Goal: Task Accomplishment & Management: Manage account settings

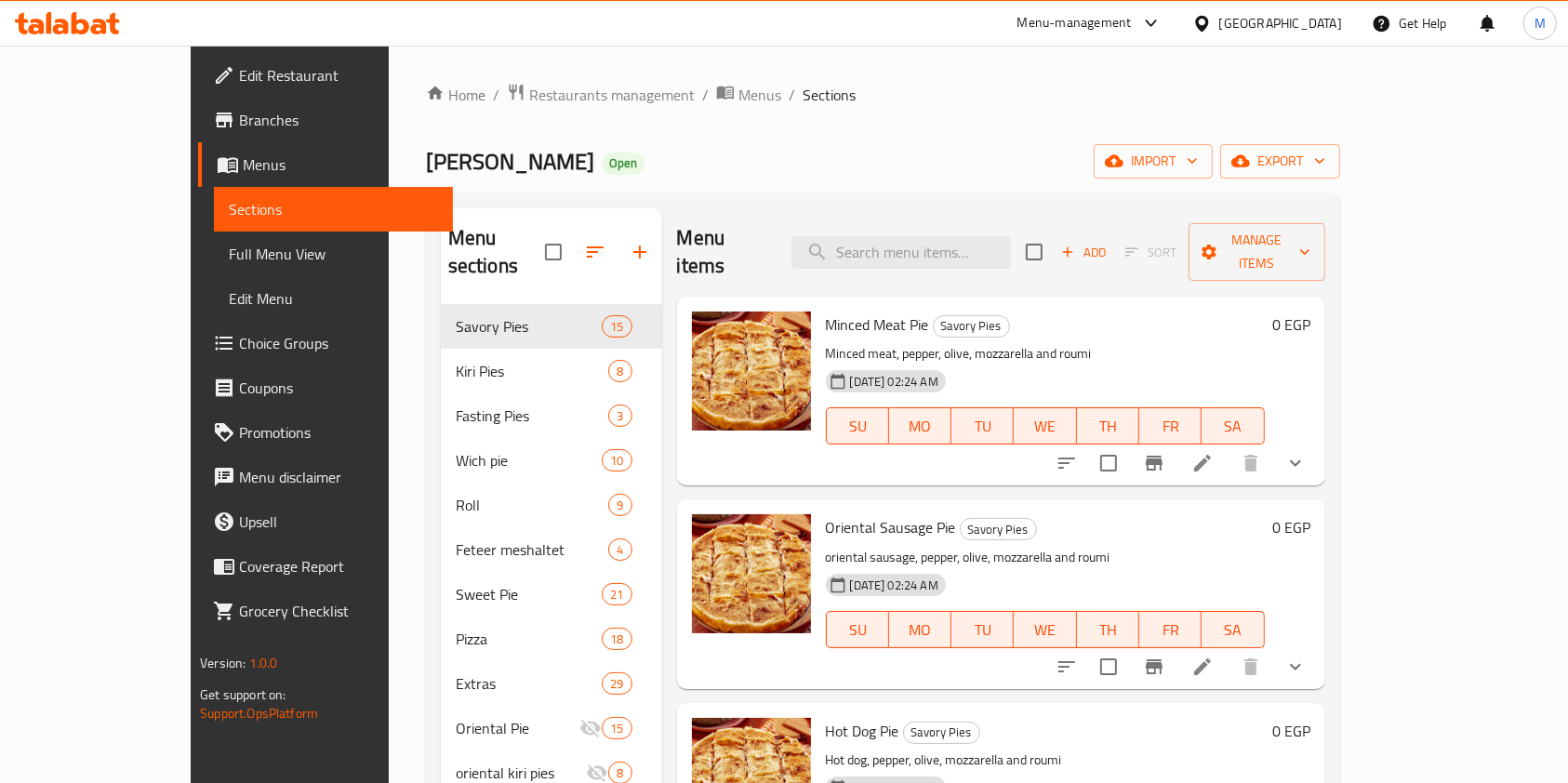
click at [1340, 319] on div "Menu sections Savory Pies 15 Kiri Pies 8 Fasting Pies 3 Wich pie 10 Roll 9 Fete…" at bounding box center [883, 600] width 914 height 813
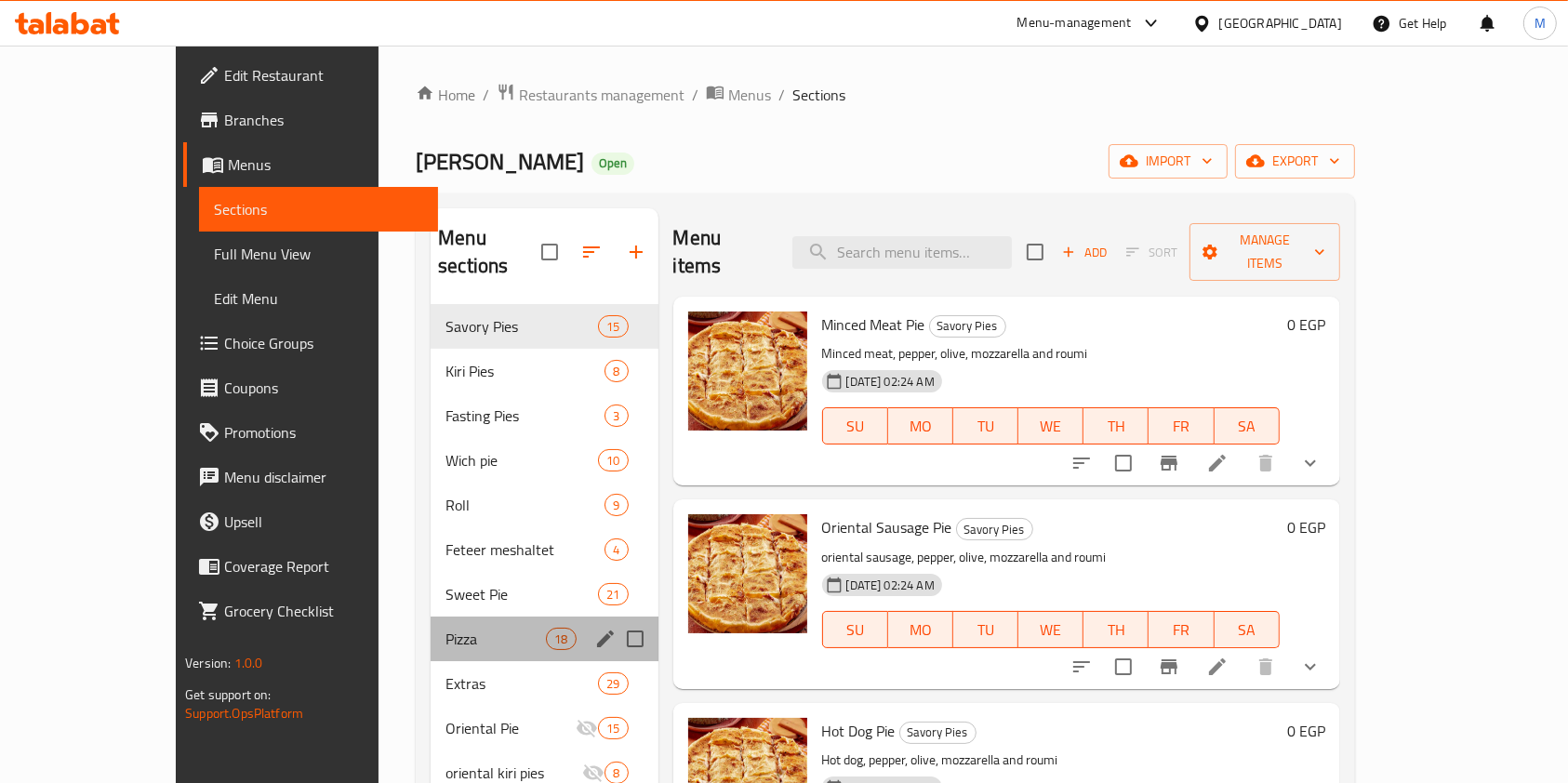
click at [431, 617] on div "Pizza 18" at bounding box center [543, 639] width 226 height 45
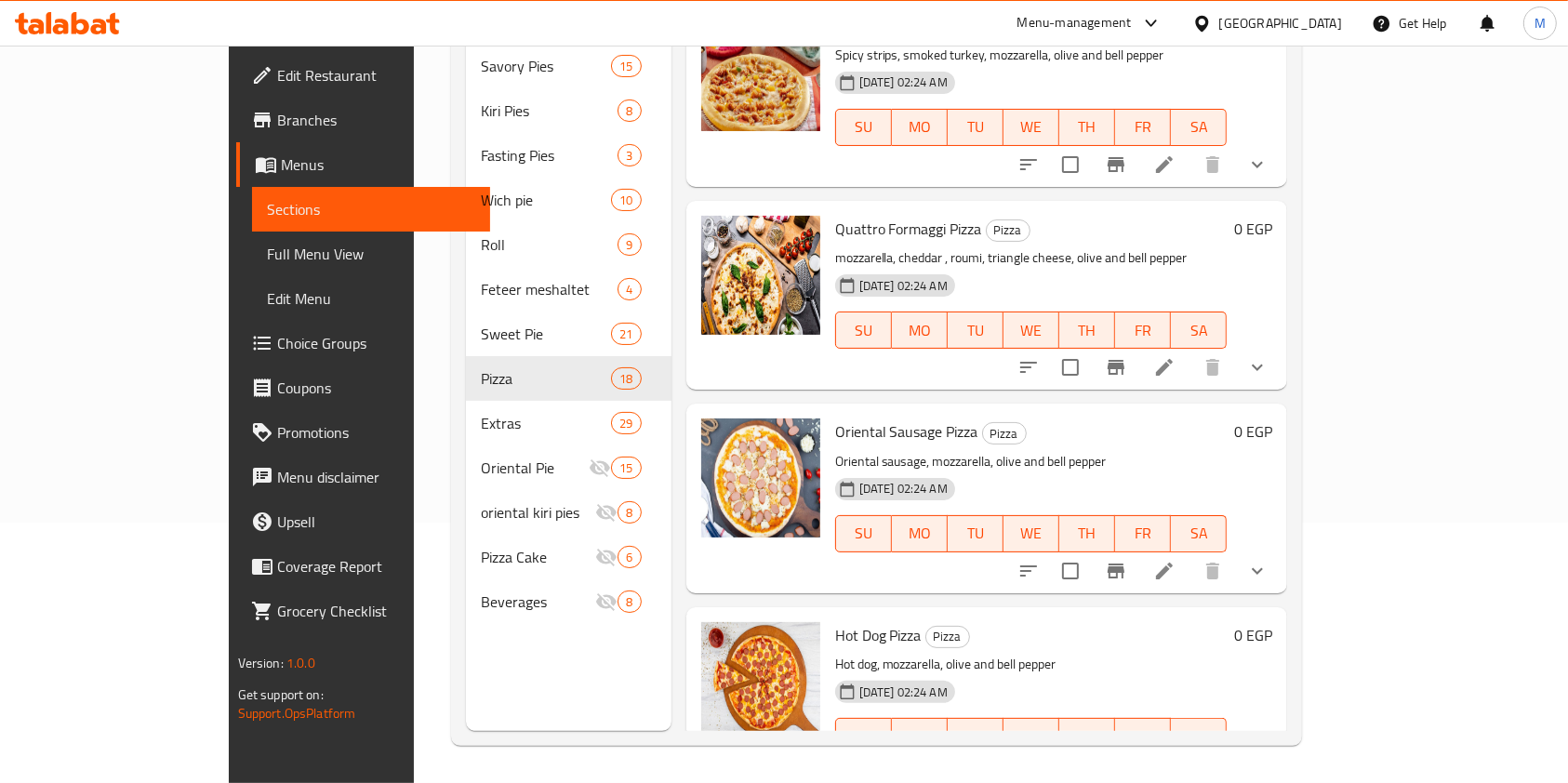
scroll to position [653, 0]
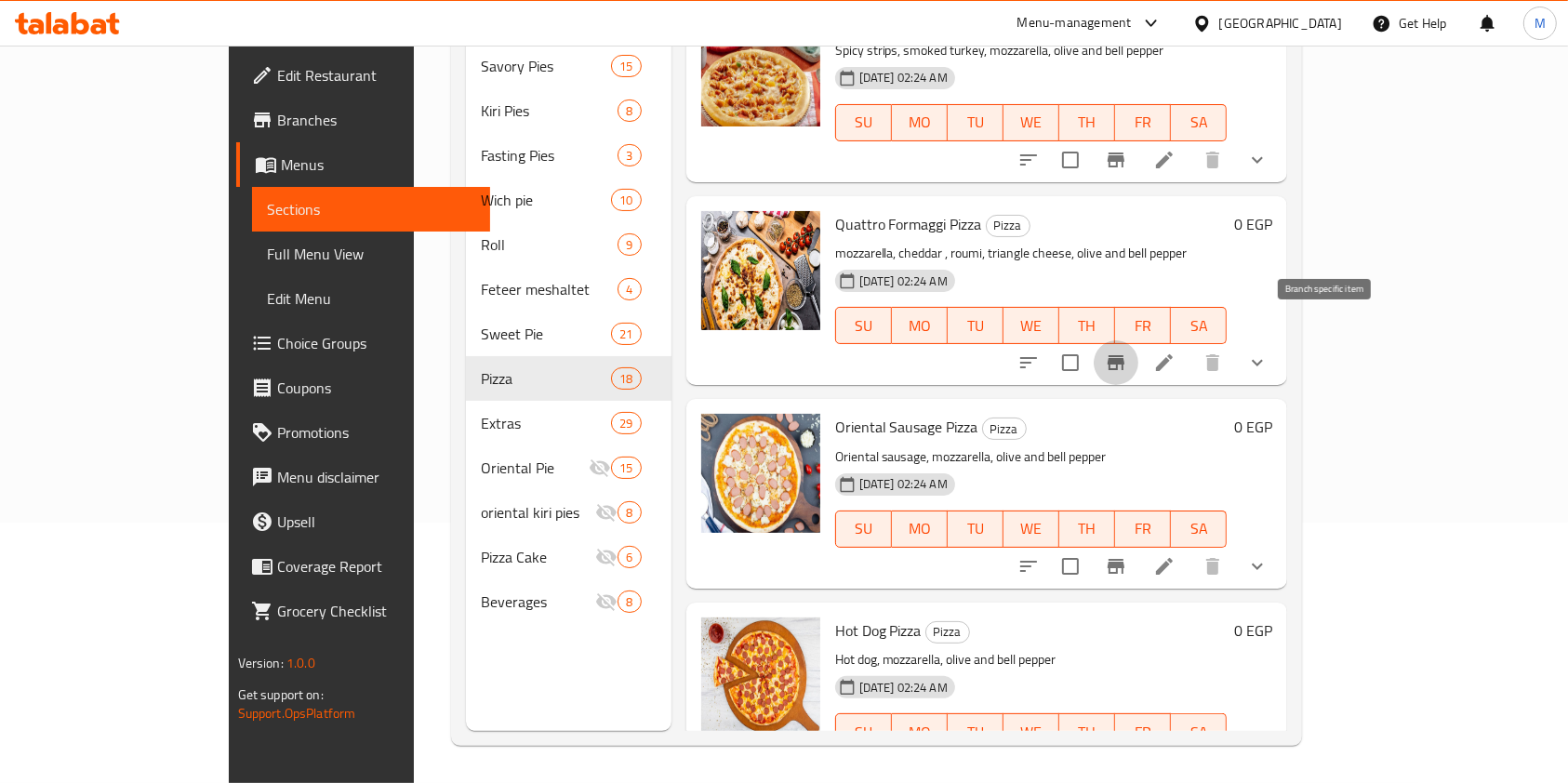
click at [1127, 352] on icon "Branch-specific-item" at bounding box center [1115, 363] width 22 height 22
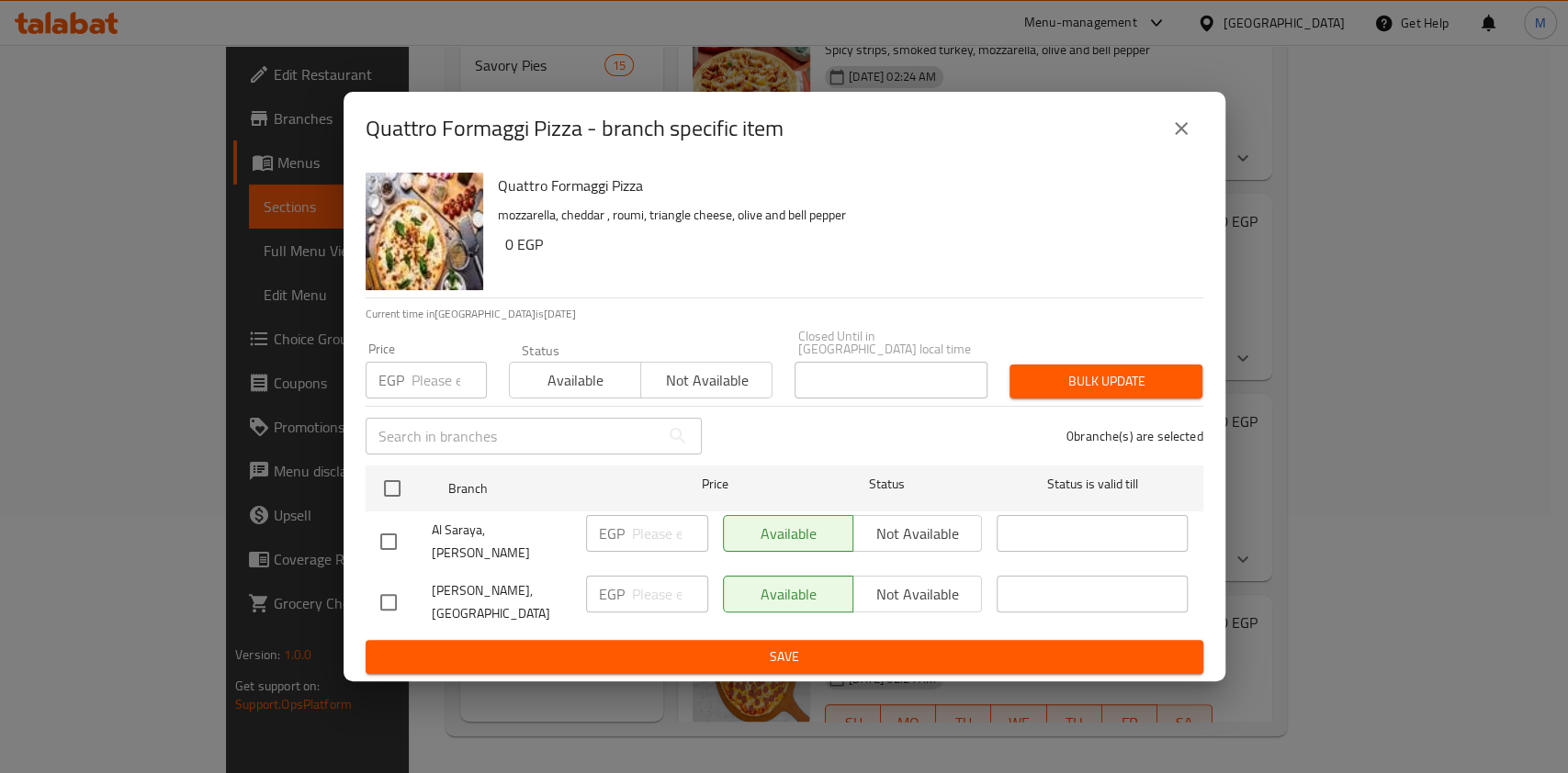
click at [1316, 334] on div "Quattro Formaggi Pizza - branch specific item Quattro Formaggi Pizza mozzarella…" at bounding box center [784, 386] width 1568 height 773
click at [1179, 139] on icon "close" at bounding box center [1180, 128] width 22 height 22
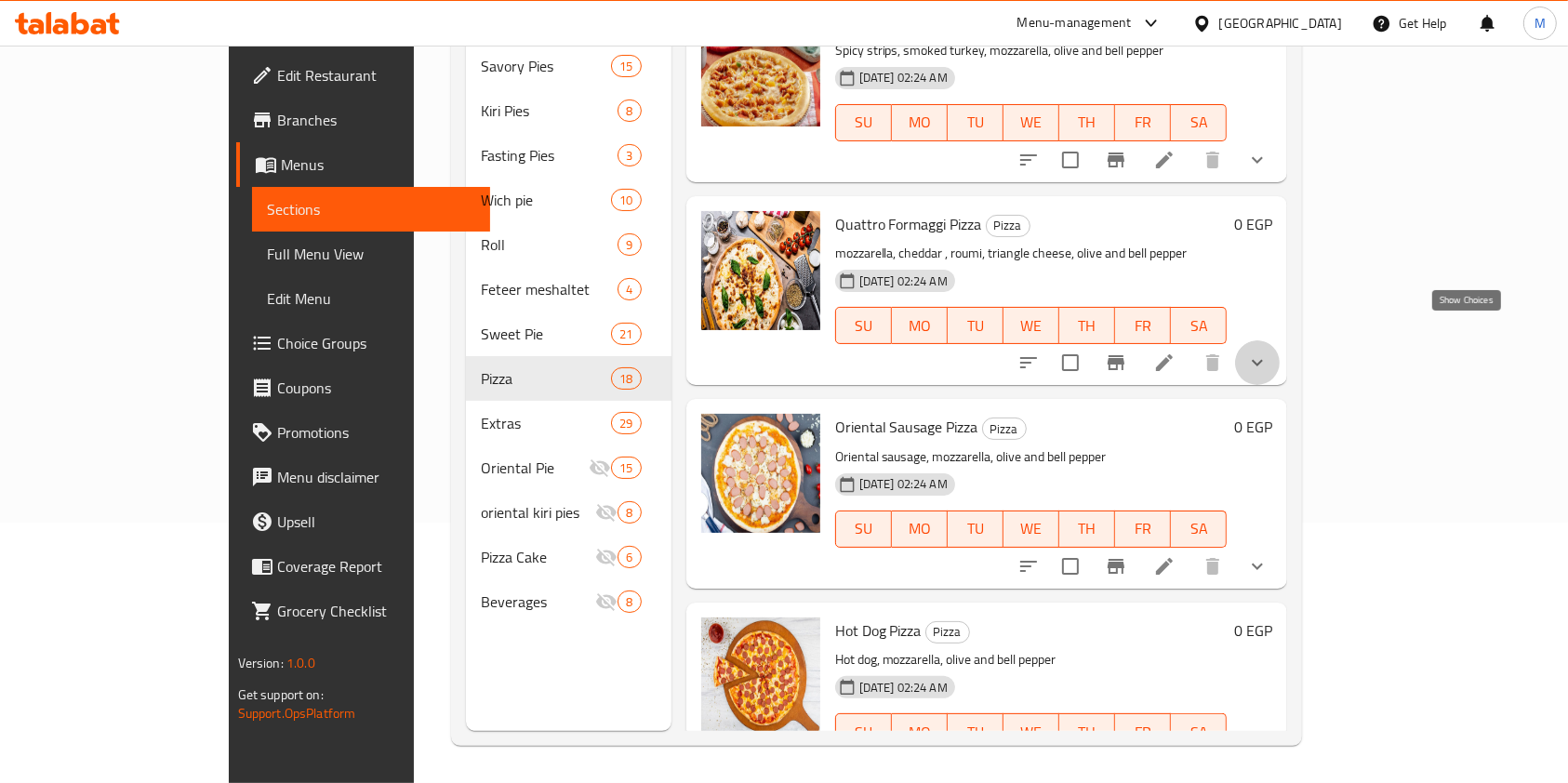
click at [1269, 352] on icon "show more" at bounding box center [1257, 363] width 22 height 22
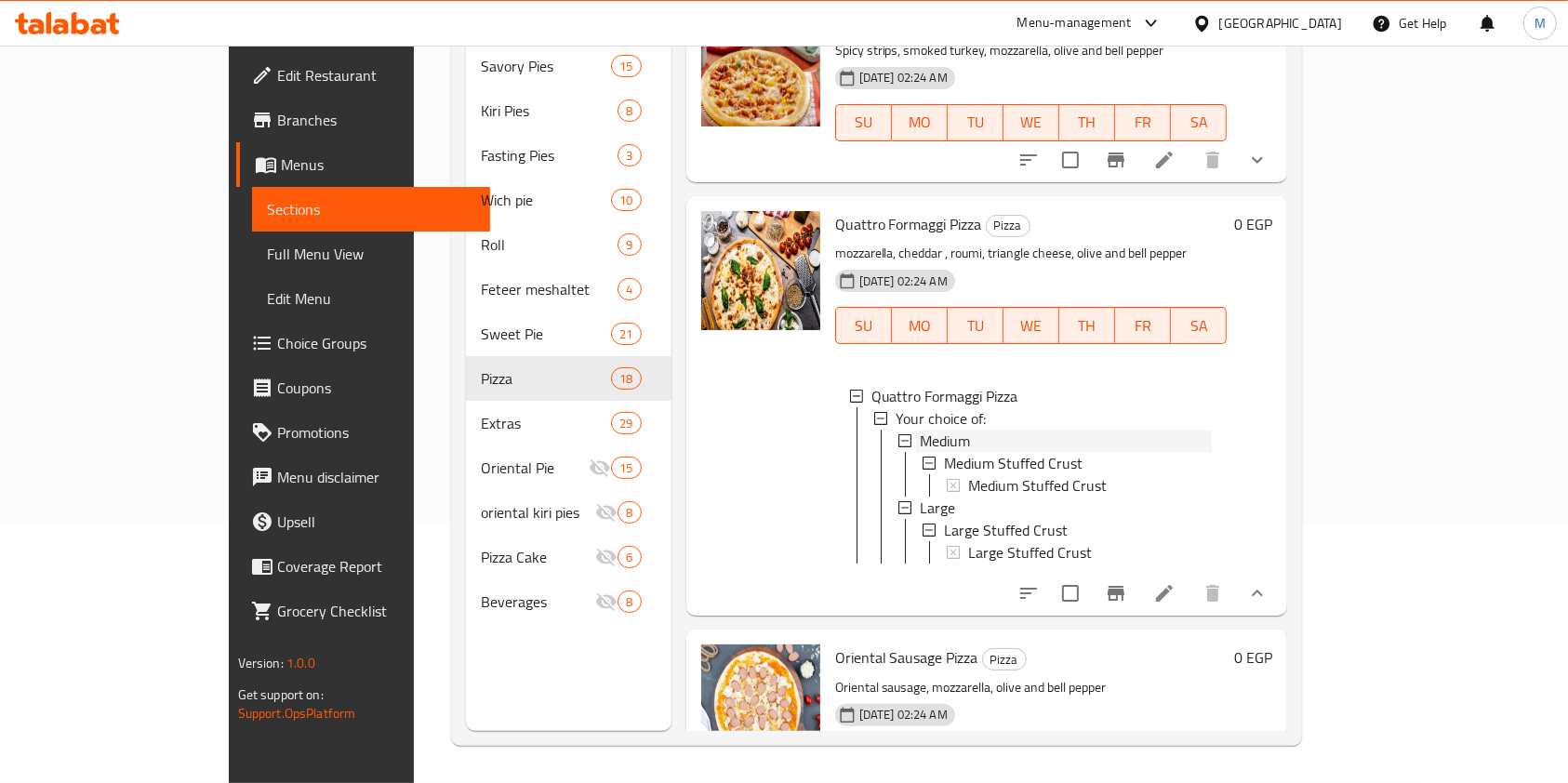
click at [1212, 430] on div "Medium" at bounding box center [1065, 441] width 293 height 22
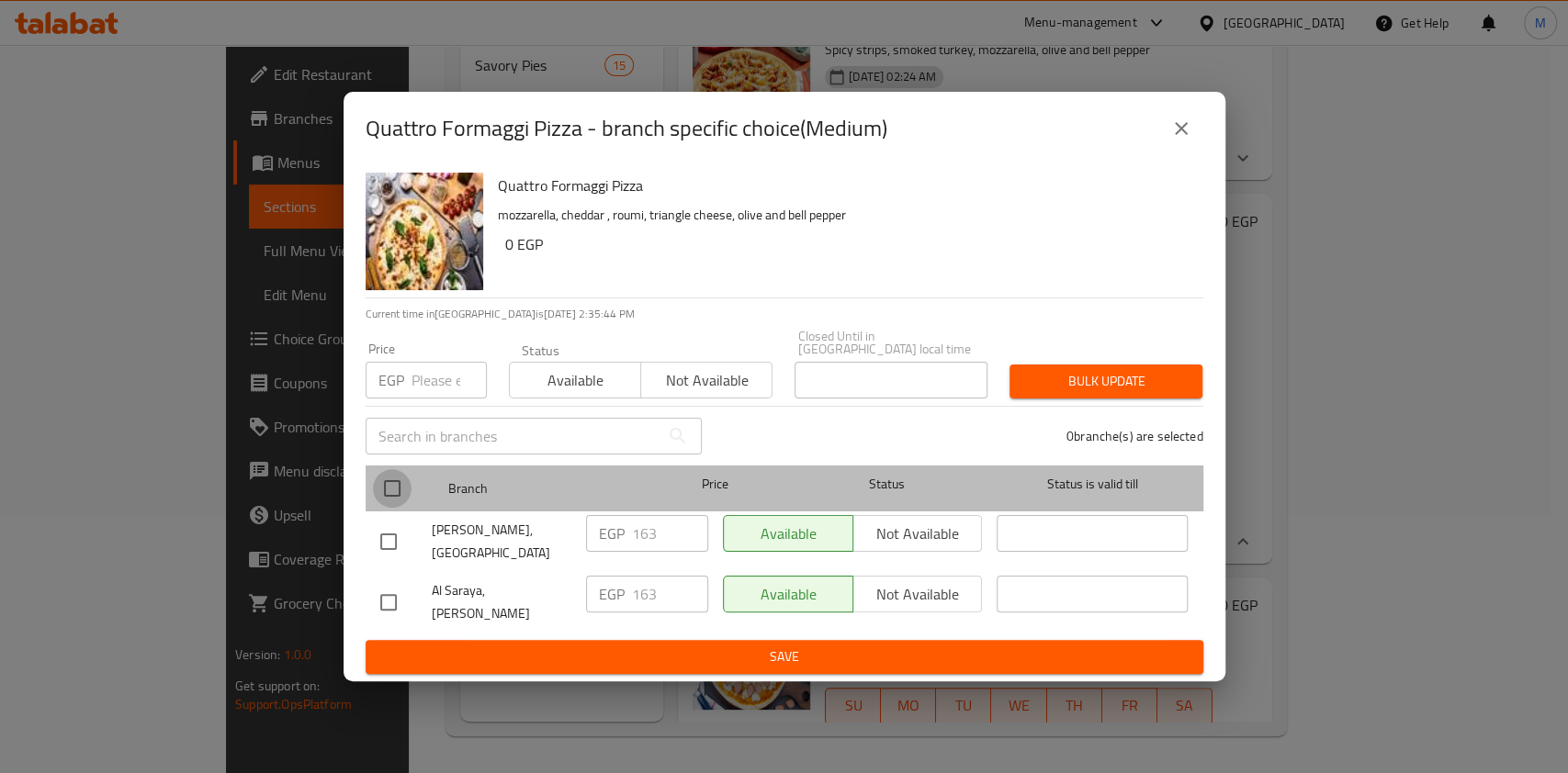
click at [391, 493] on input "checkbox" at bounding box center [392, 489] width 38 height 38
checkbox input "true"
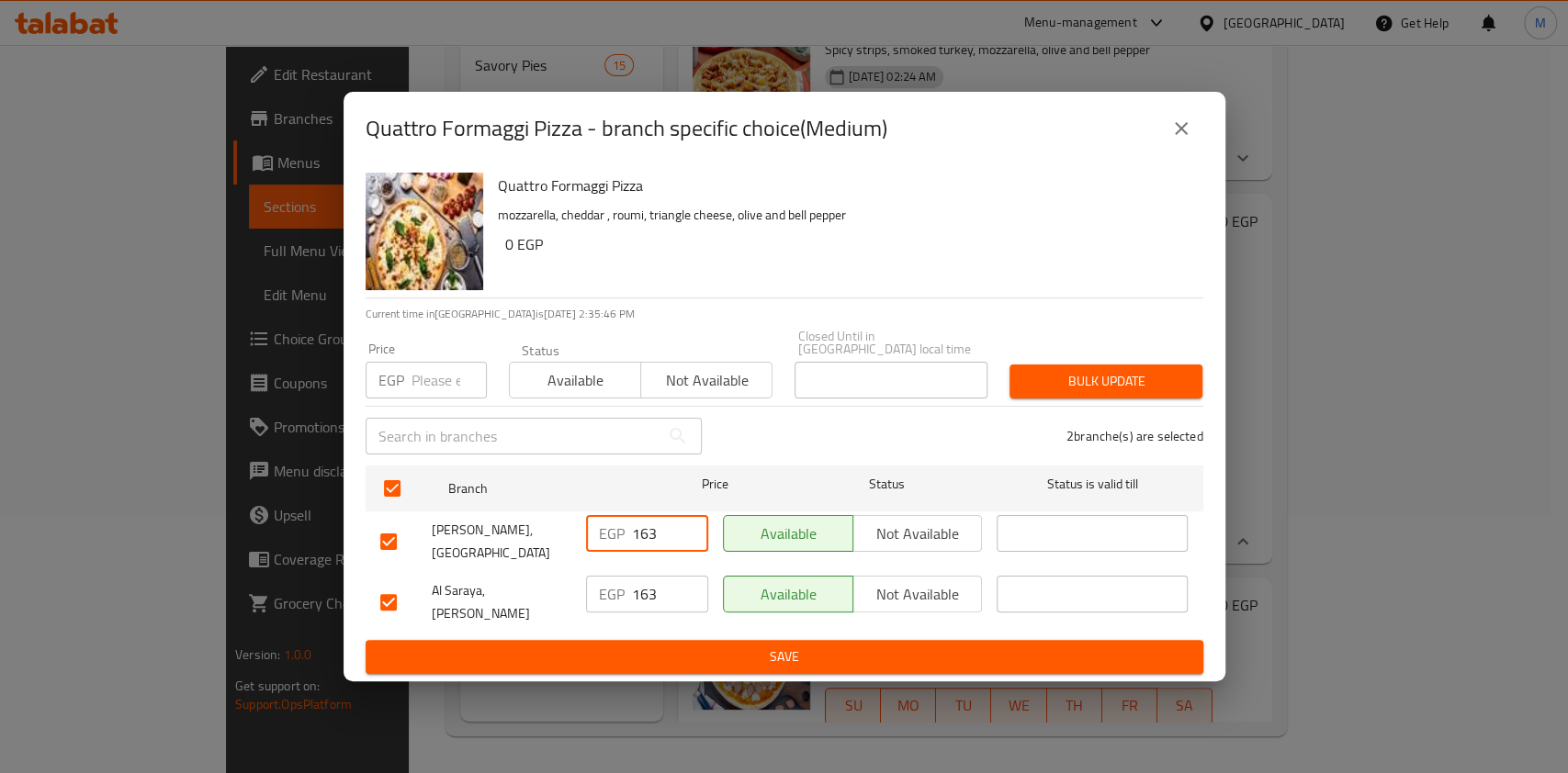
click at [654, 537] on input "163" at bounding box center [669, 534] width 76 height 36
click at [415, 383] on input "number" at bounding box center [448, 380] width 75 height 36
type input "182"
click at [1044, 373] on span "Bulk update" at bounding box center [1105, 381] width 163 height 23
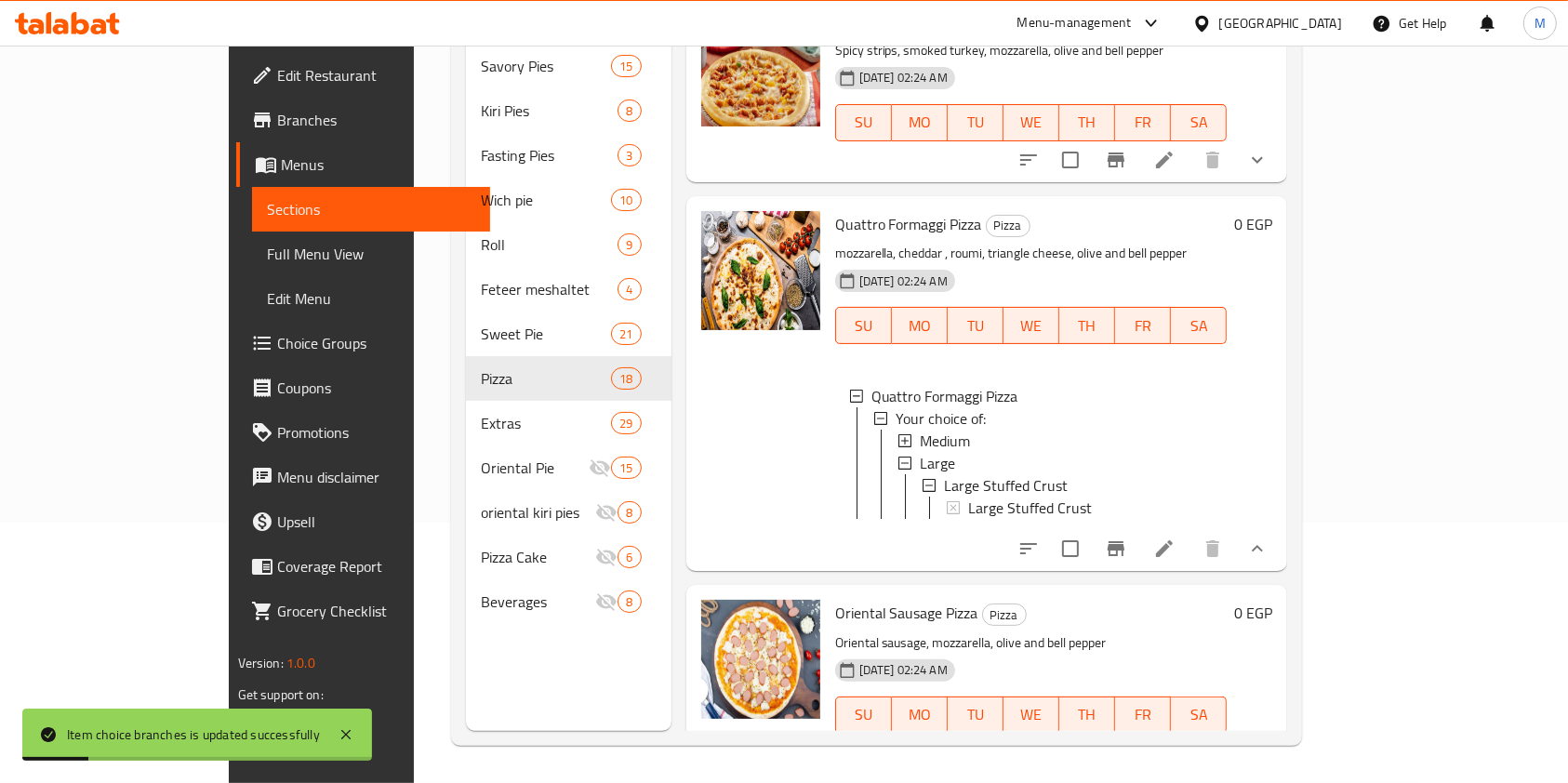
click at [941, 430] on div "Medium" at bounding box center [1065, 441] width 293 height 22
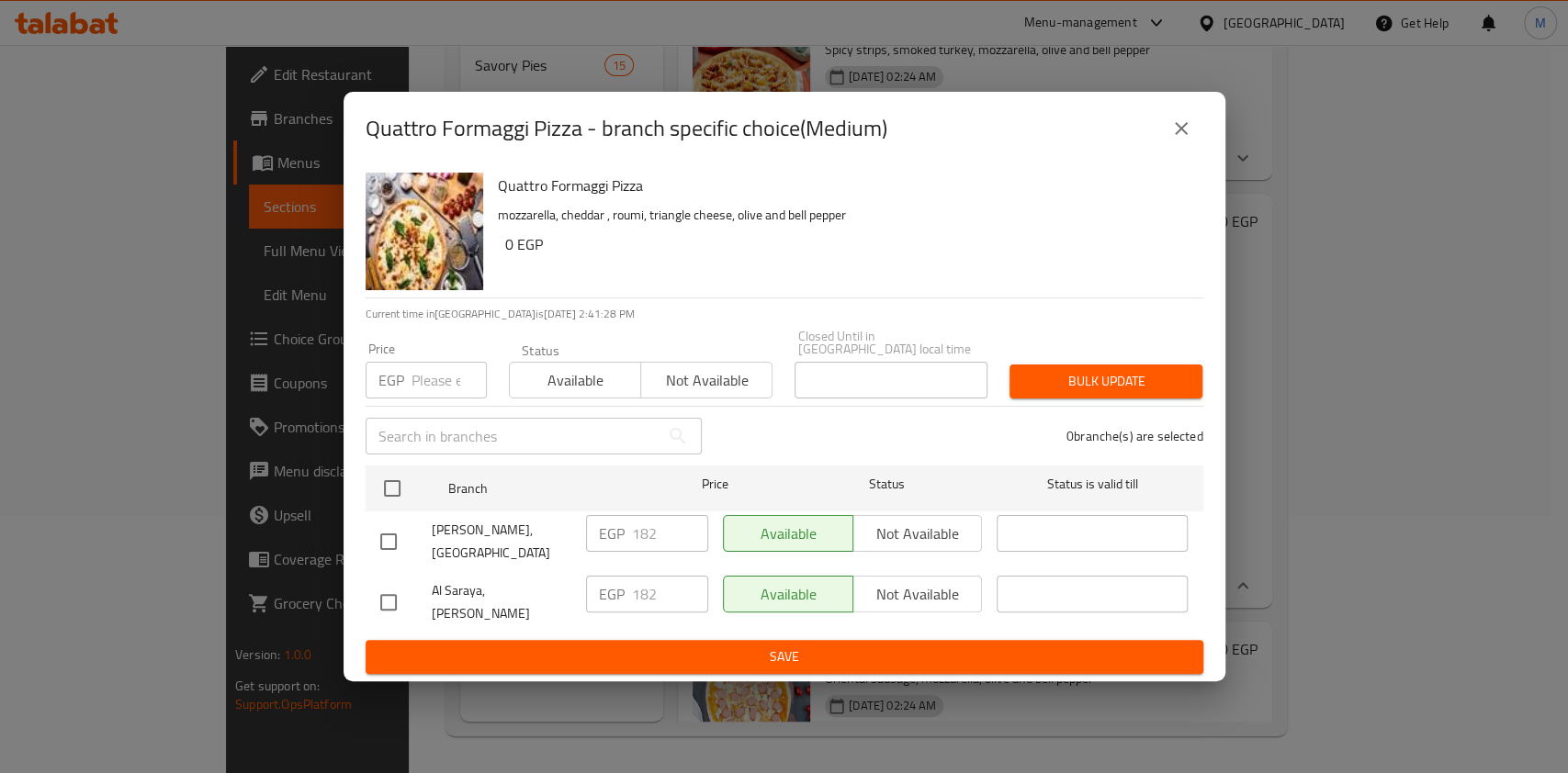
click at [1170, 139] on icon "close" at bounding box center [1180, 128] width 22 height 22
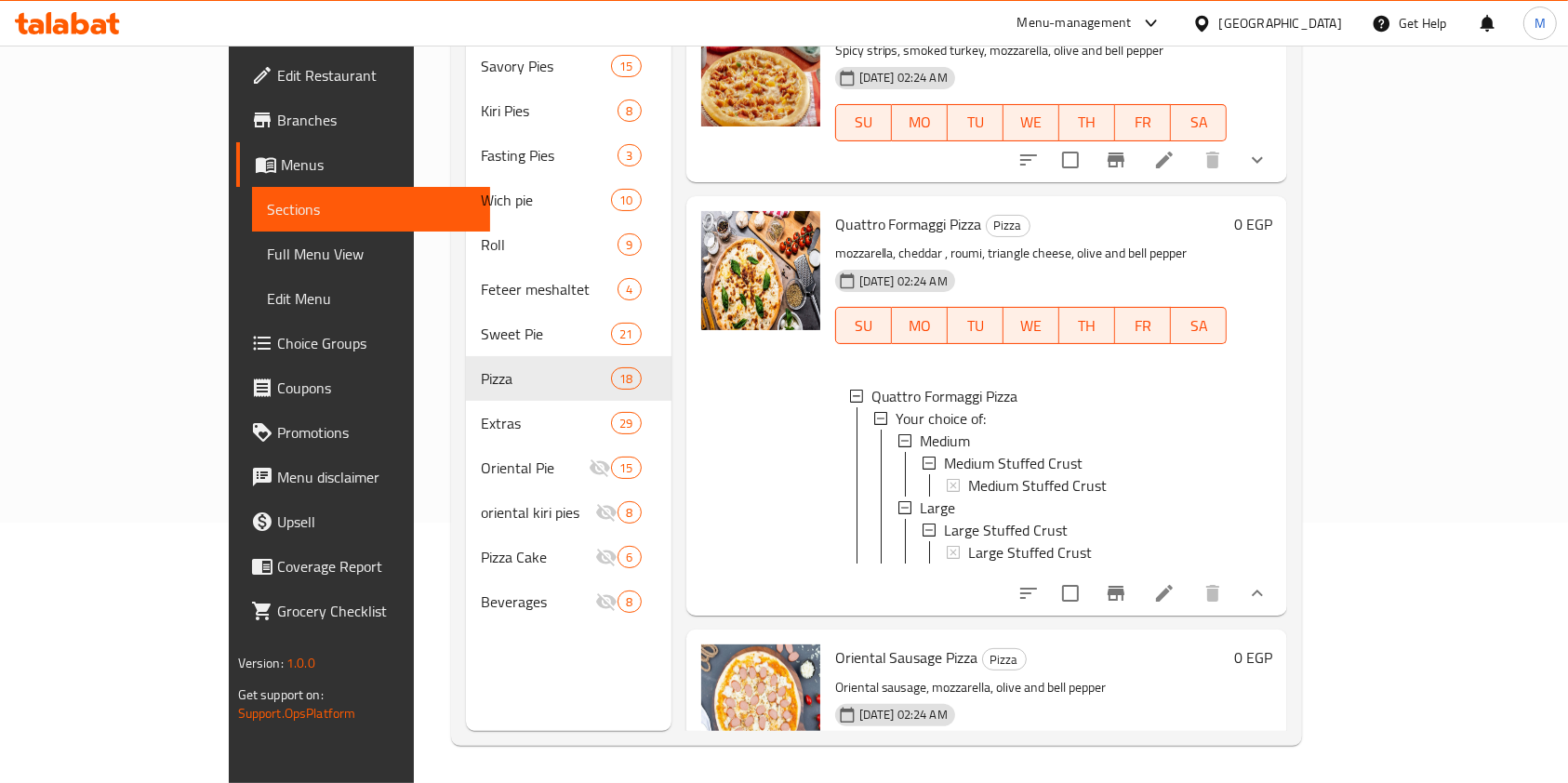
click at [79, 30] on icon at bounding box center [81, 22] width 17 height 22
